Goal: Task Accomplishment & Management: Manage account settings

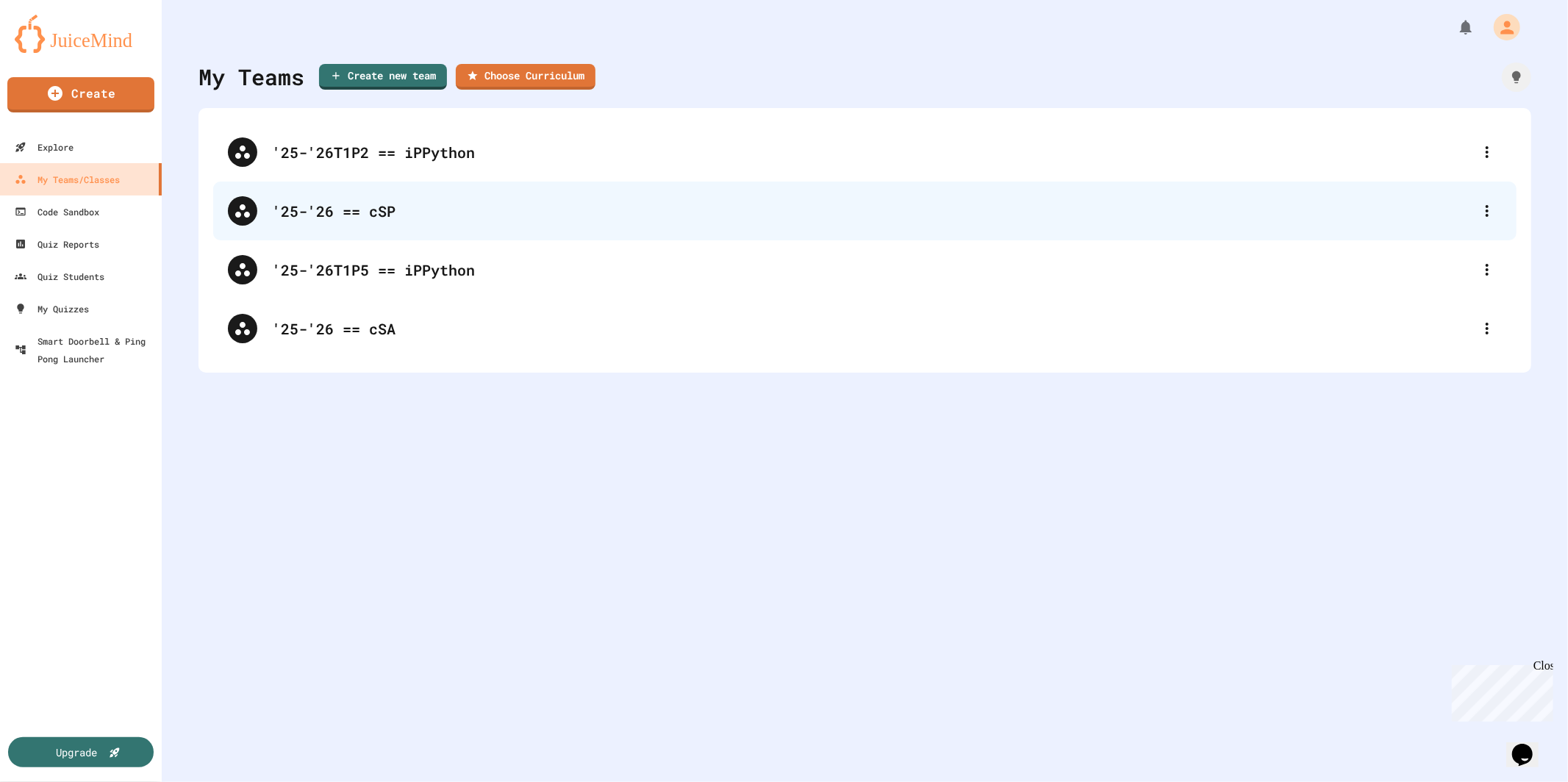
click at [374, 209] on div "'25-'26 == cSP" at bounding box center [872, 211] width 1200 height 22
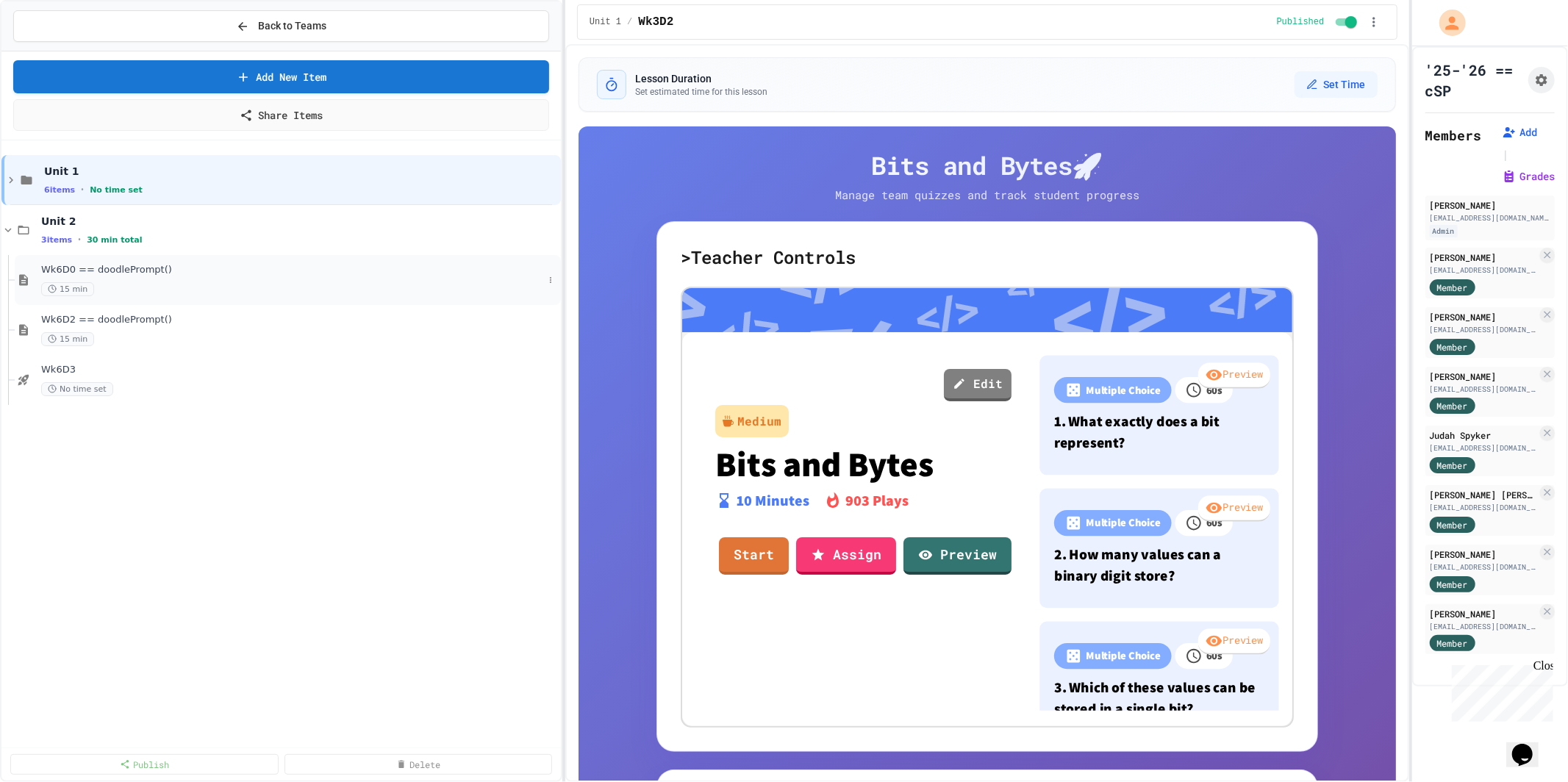
click at [250, 283] on div "15 min" at bounding box center [291, 290] width 502 height 14
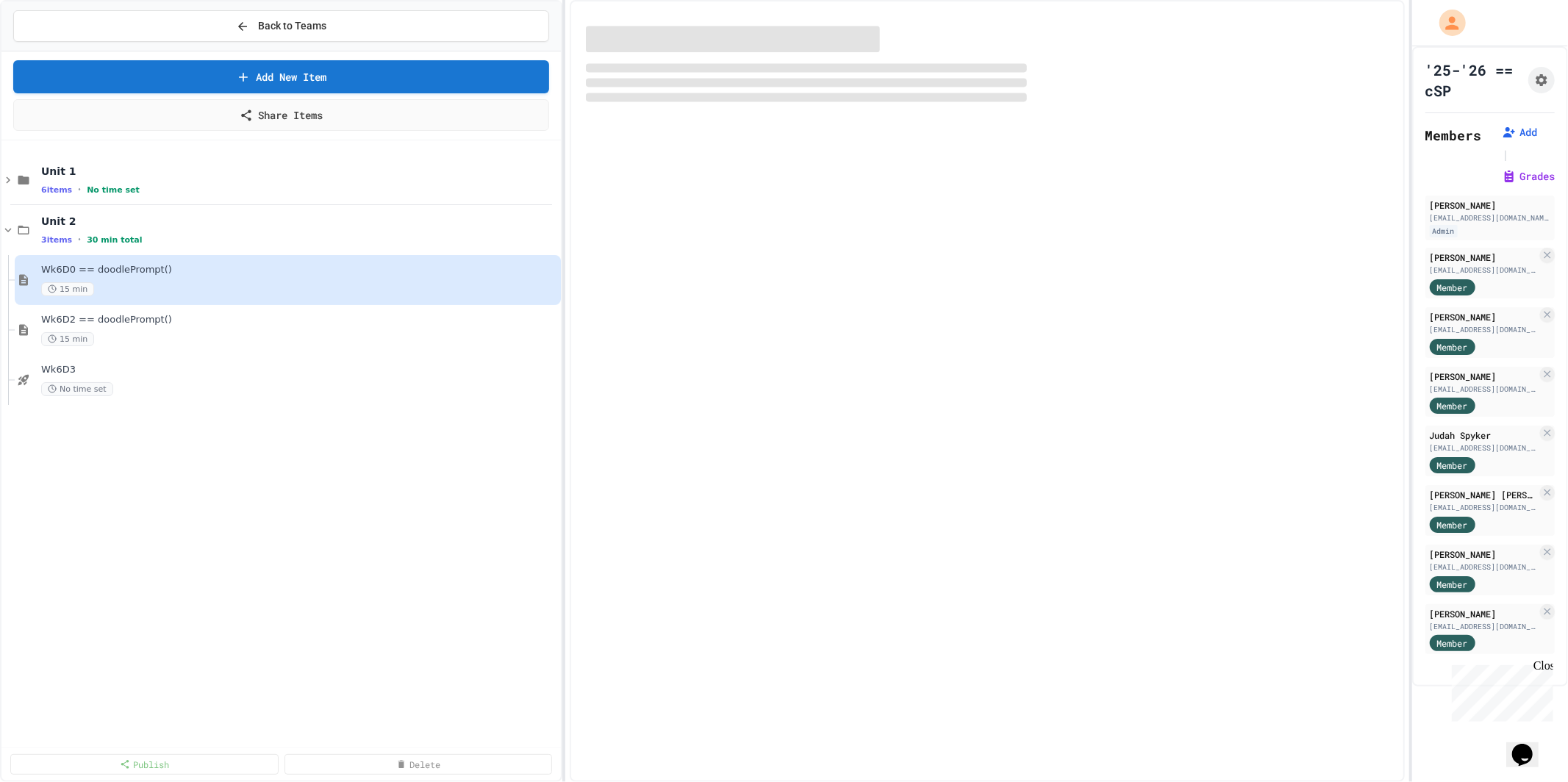
select select "***"
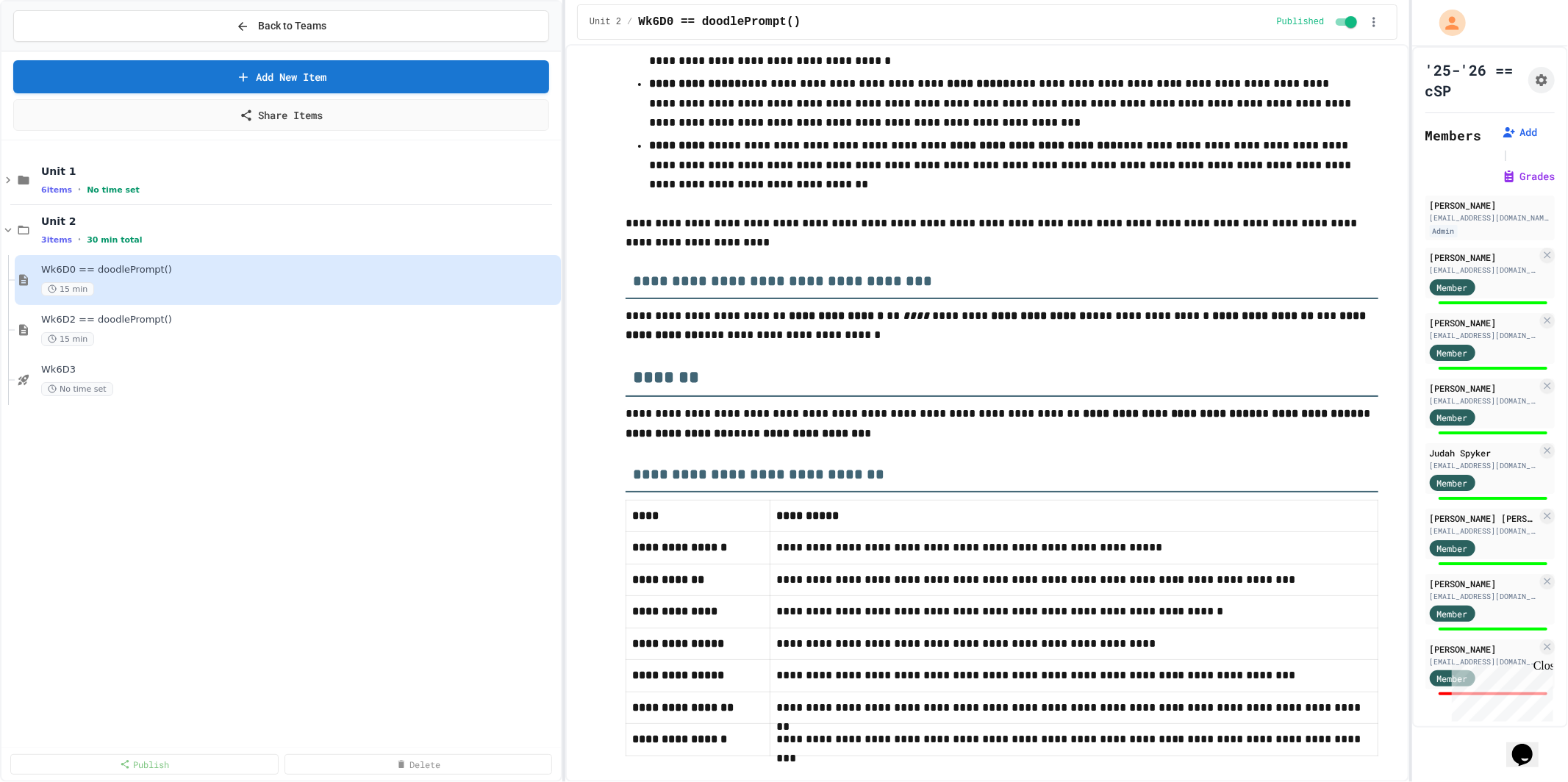
scroll to position [3268, 0]
